Goal: Navigation & Orientation: Find specific page/section

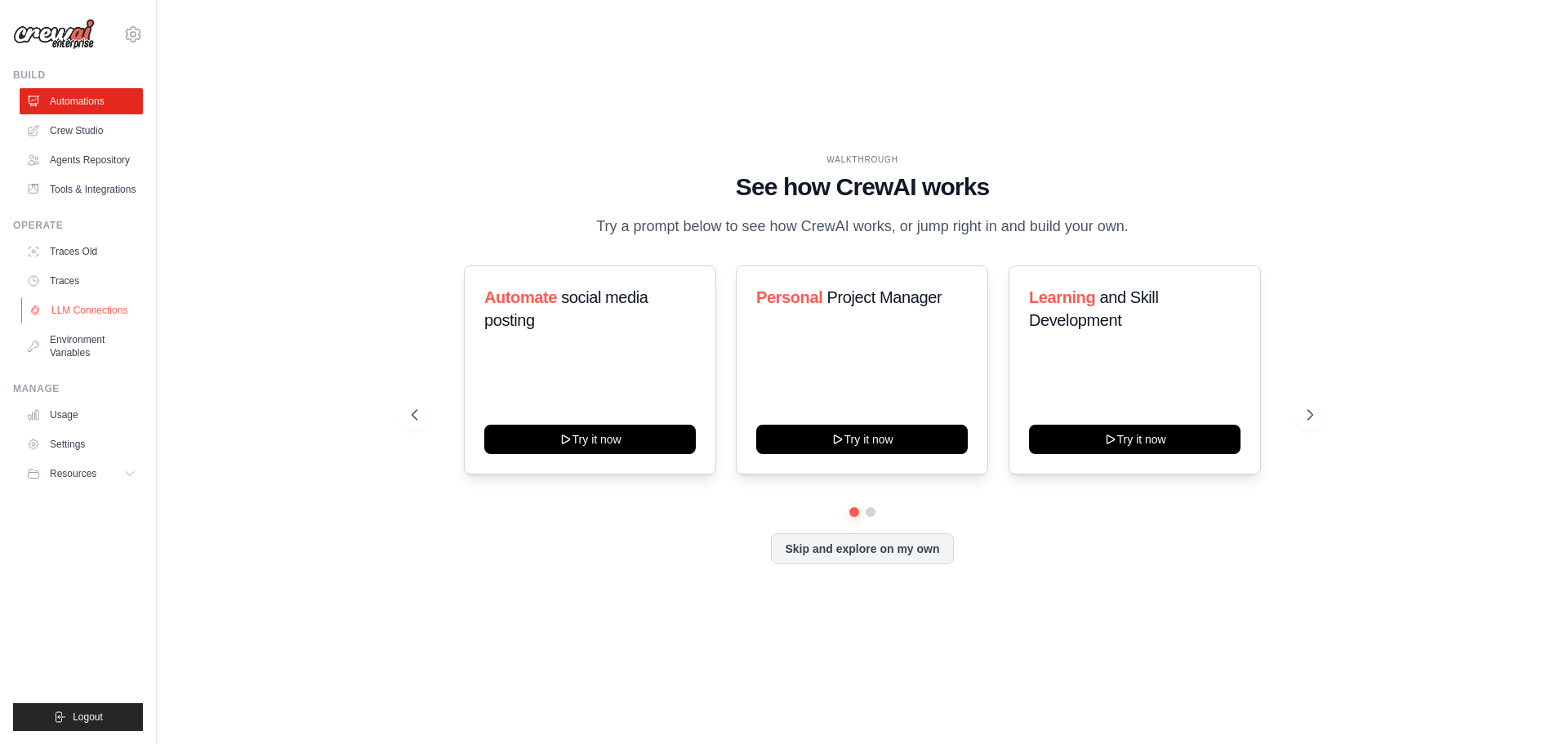
click at [109, 311] on link "LLM Connections" at bounding box center [83, 311] width 123 height 26
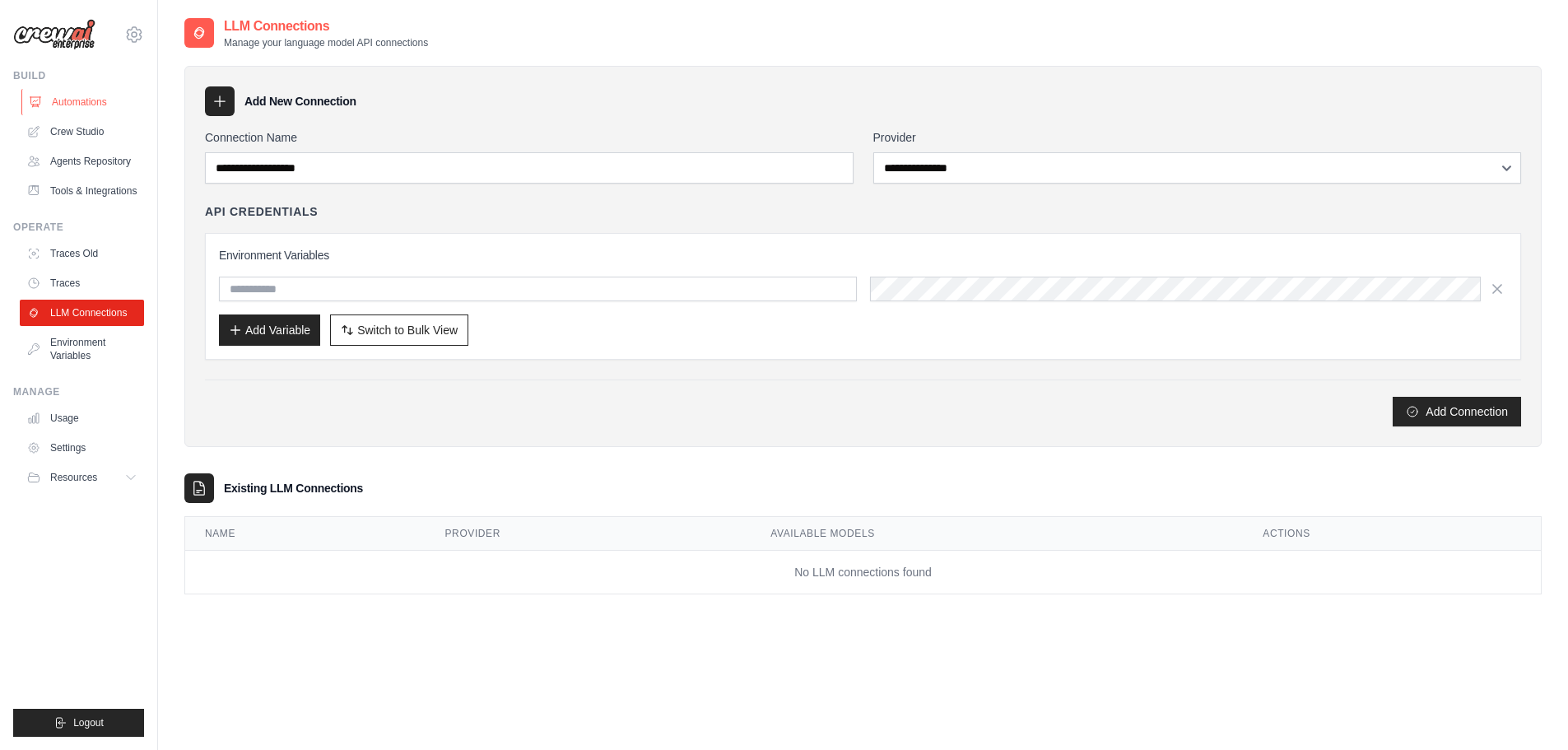
click at [97, 101] on link "Automations" at bounding box center [83, 102] width 124 height 26
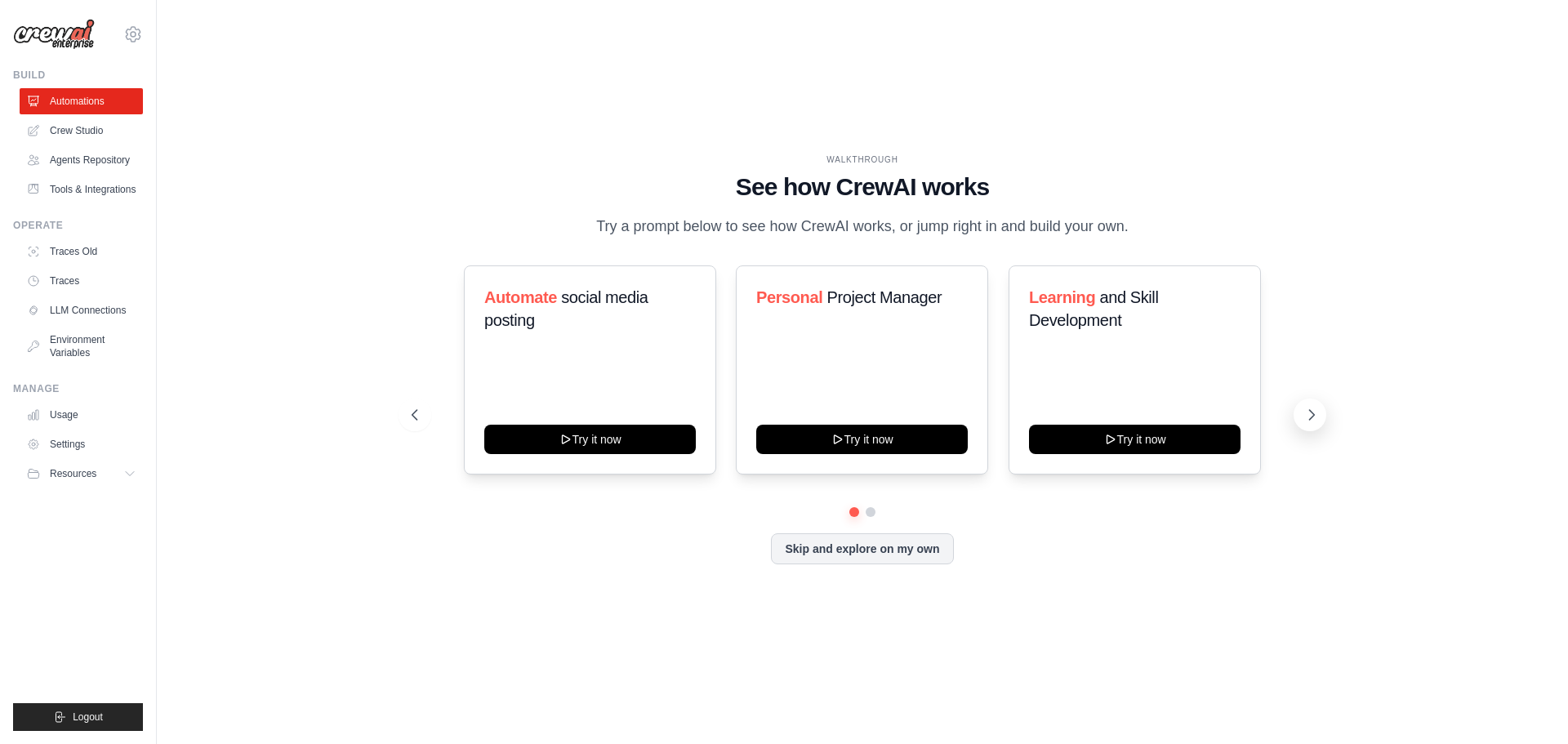
click at [1316, 412] on icon at bounding box center [1312, 415] width 16 height 16
click at [411, 410] on icon at bounding box center [414, 415] width 16 height 16
click at [1313, 415] on icon at bounding box center [1312, 415] width 16 height 16
